Goal: Information Seeking & Learning: Find contact information

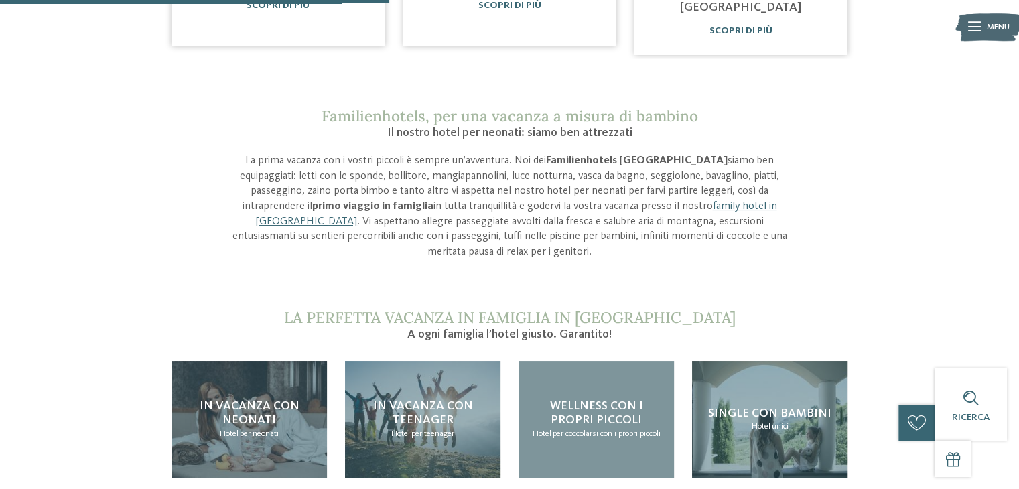
scroll to position [1072, 0]
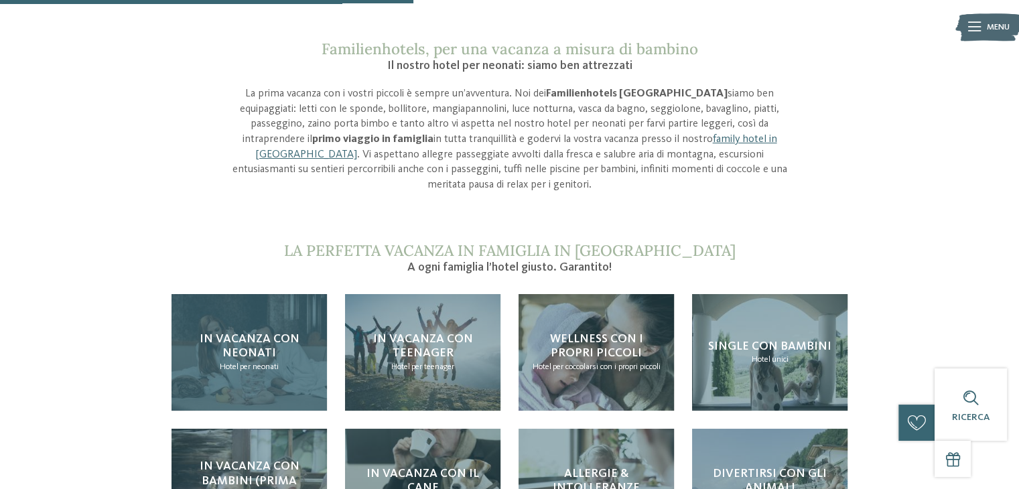
click at [247, 333] on span "In vacanza con neonati" at bounding box center [250, 346] width 100 height 27
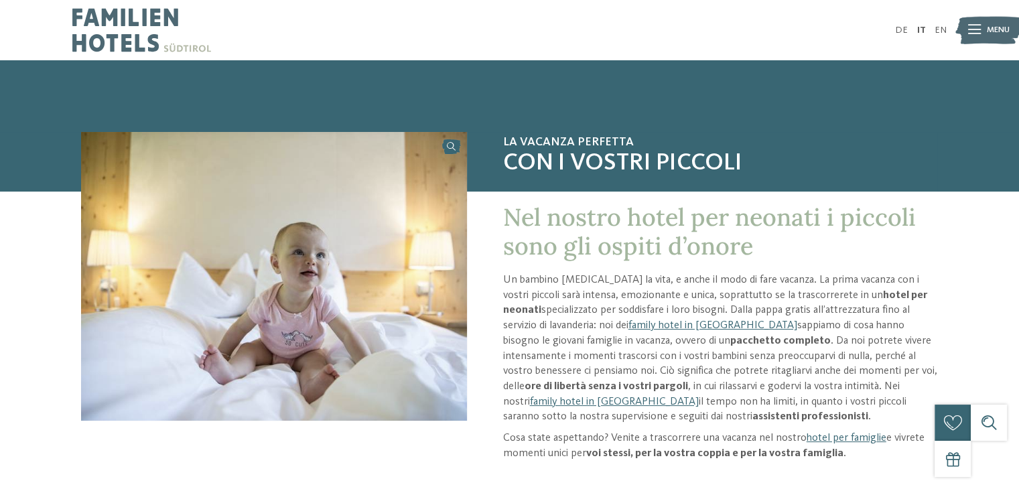
click at [972, 30] on icon at bounding box center [974, 29] width 13 height 9
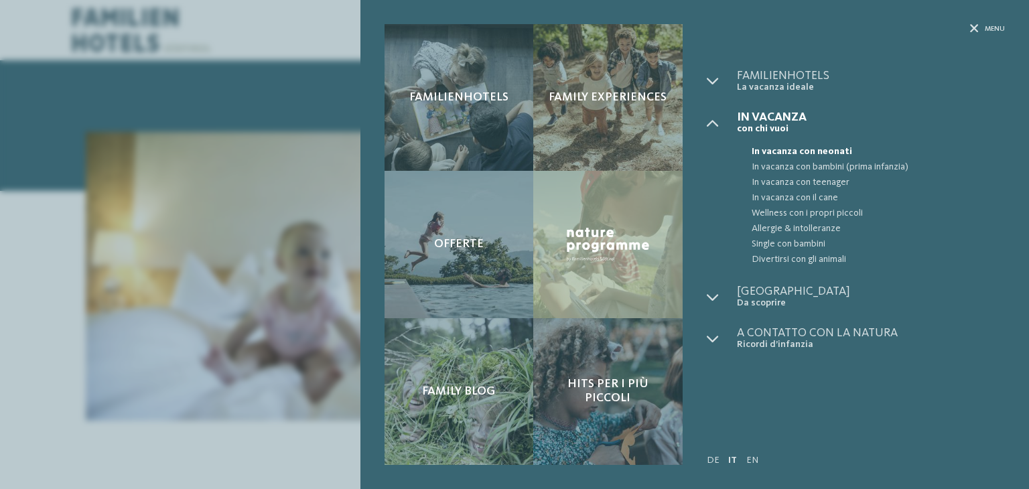
click at [969, 22] on div "Familienhotels Family experiences" at bounding box center [694, 244] width 668 height 489
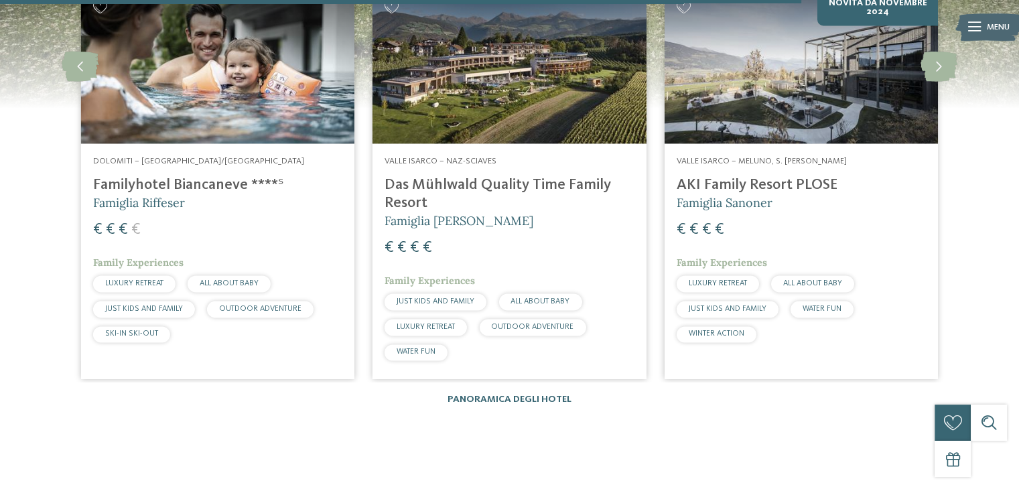
scroll to position [2076, 0]
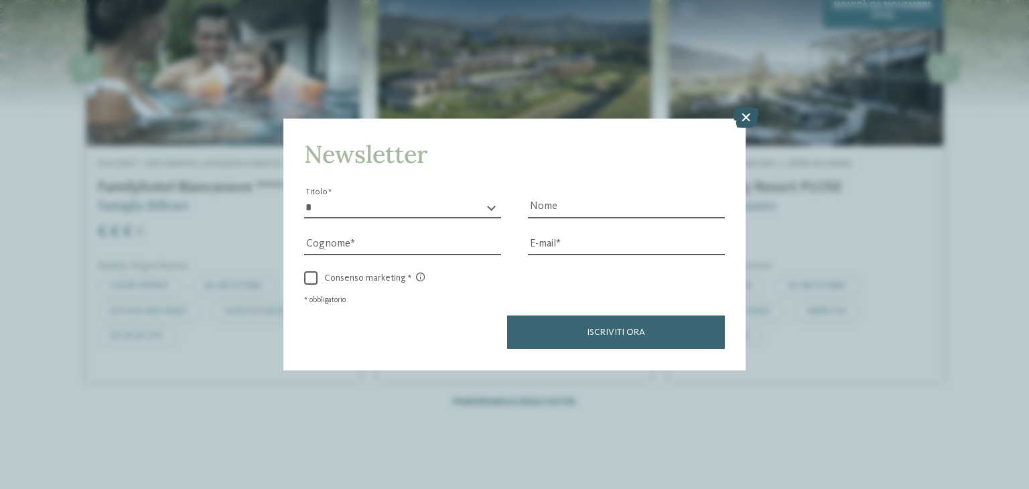
click at [745, 121] on icon at bounding box center [746, 117] width 26 height 21
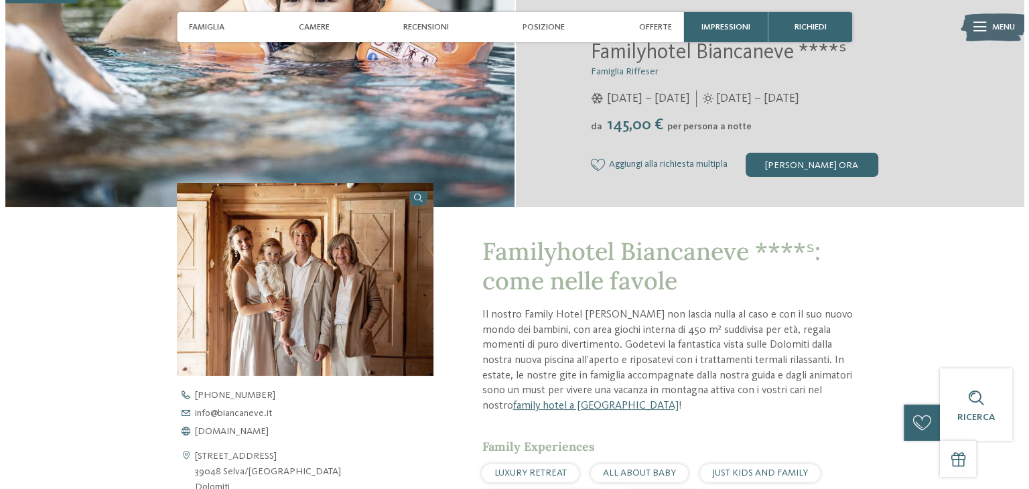
scroll to position [201, 0]
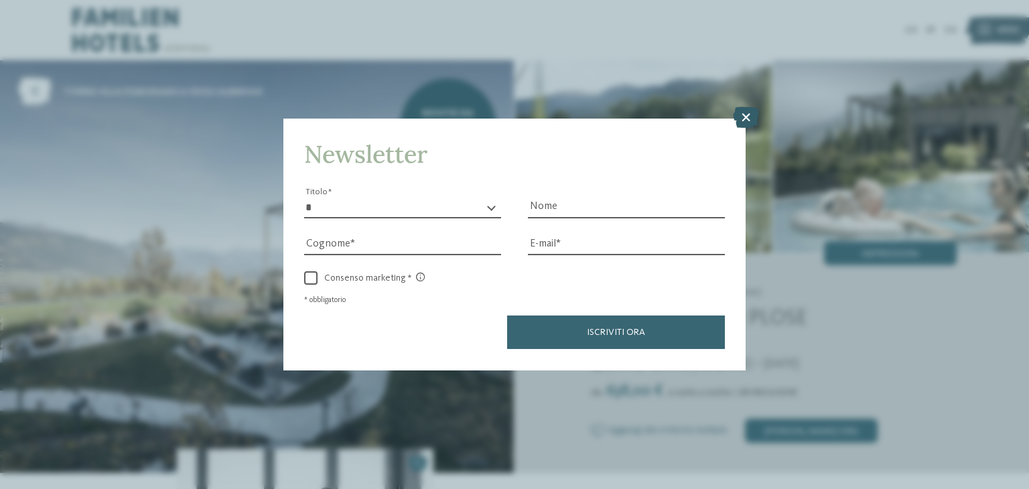
click at [737, 115] on icon at bounding box center [746, 117] width 26 height 21
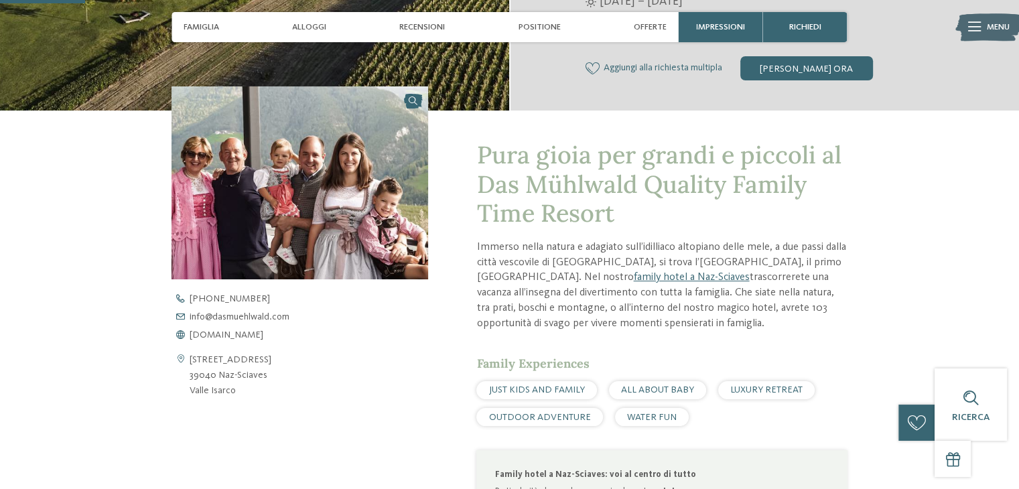
scroll to position [402, 0]
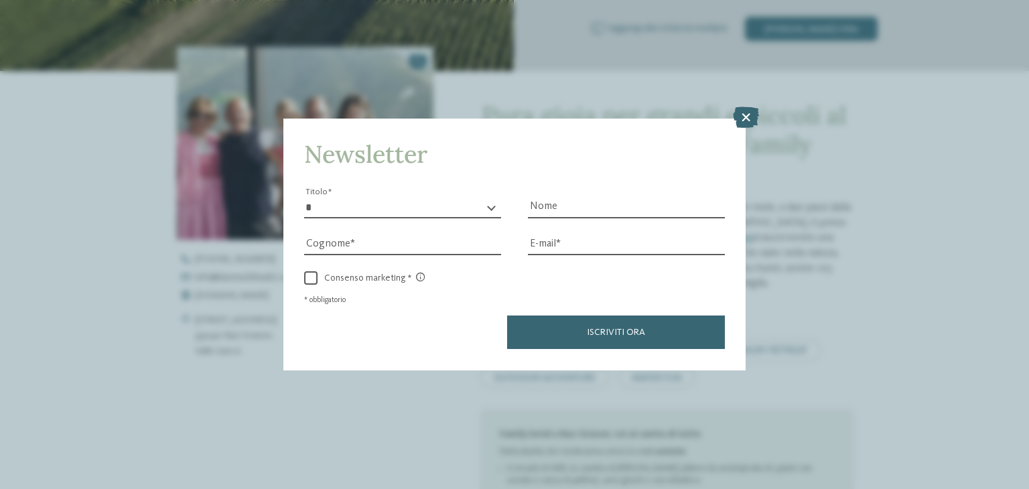
drag, startPoint x: 239, startPoint y: 374, endPoint x: 190, endPoint y: 350, distance: 55.4
click at [742, 121] on icon at bounding box center [746, 117] width 26 height 21
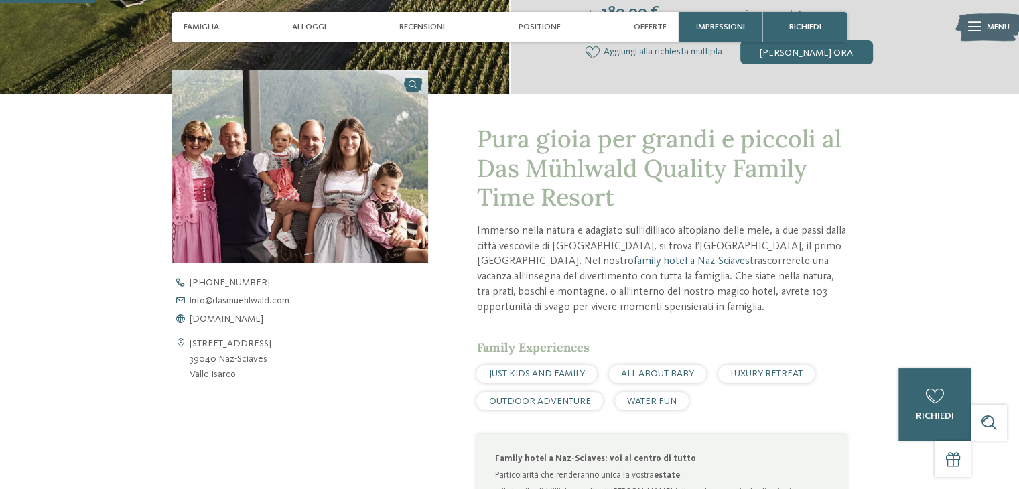
drag, startPoint x: 190, startPoint y: 341, endPoint x: 237, endPoint y: 375, distance: 58.0
click at [237, 375] on address "[STREET_ADDRESS] 39040 Naz-Sciaves [GEOGRAPHIC_DATA]" at bounding box center [231, 359] width 82 height 46
copy address "[STREET_ADDRESS] Isarco"
